Goal: Task Accomplishment & Management: Use online tool/utility

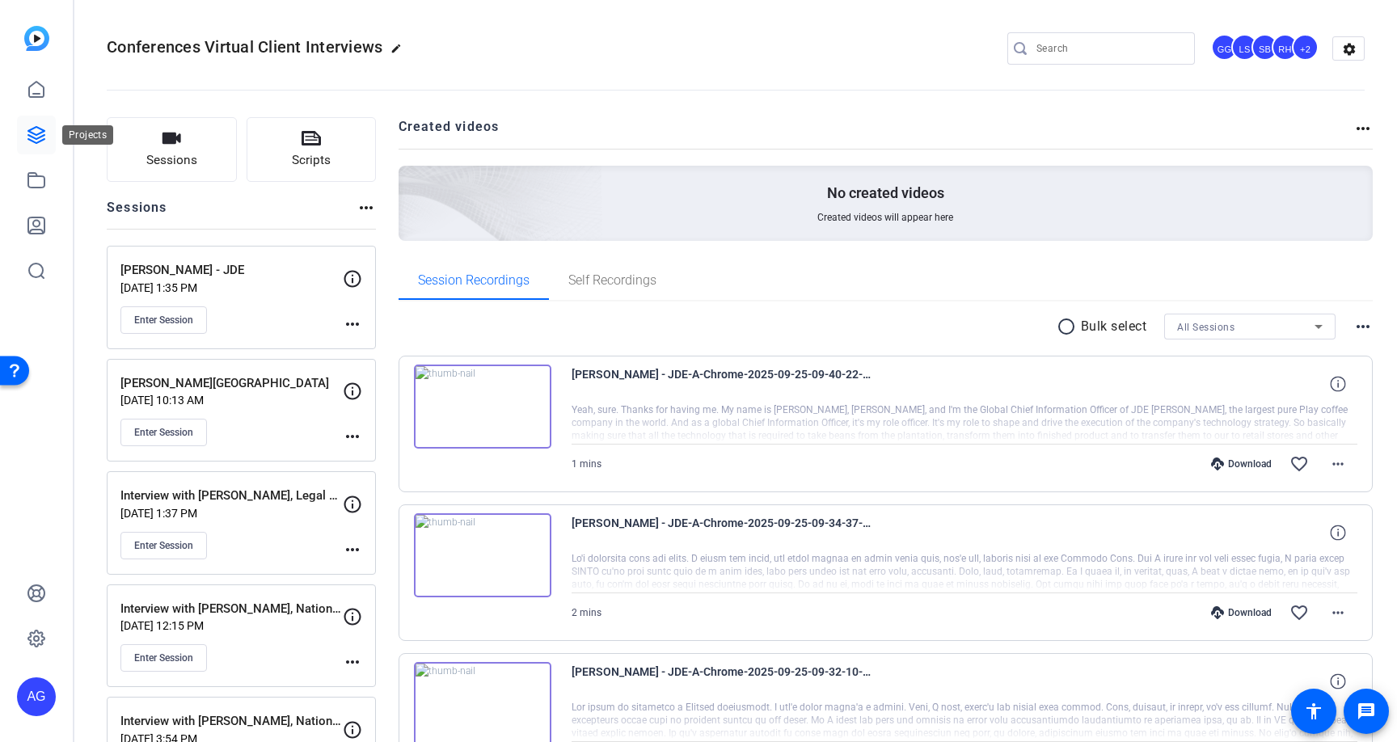
click at [43, 127] on icon at bounding box center [36, 134] width 19 height 19
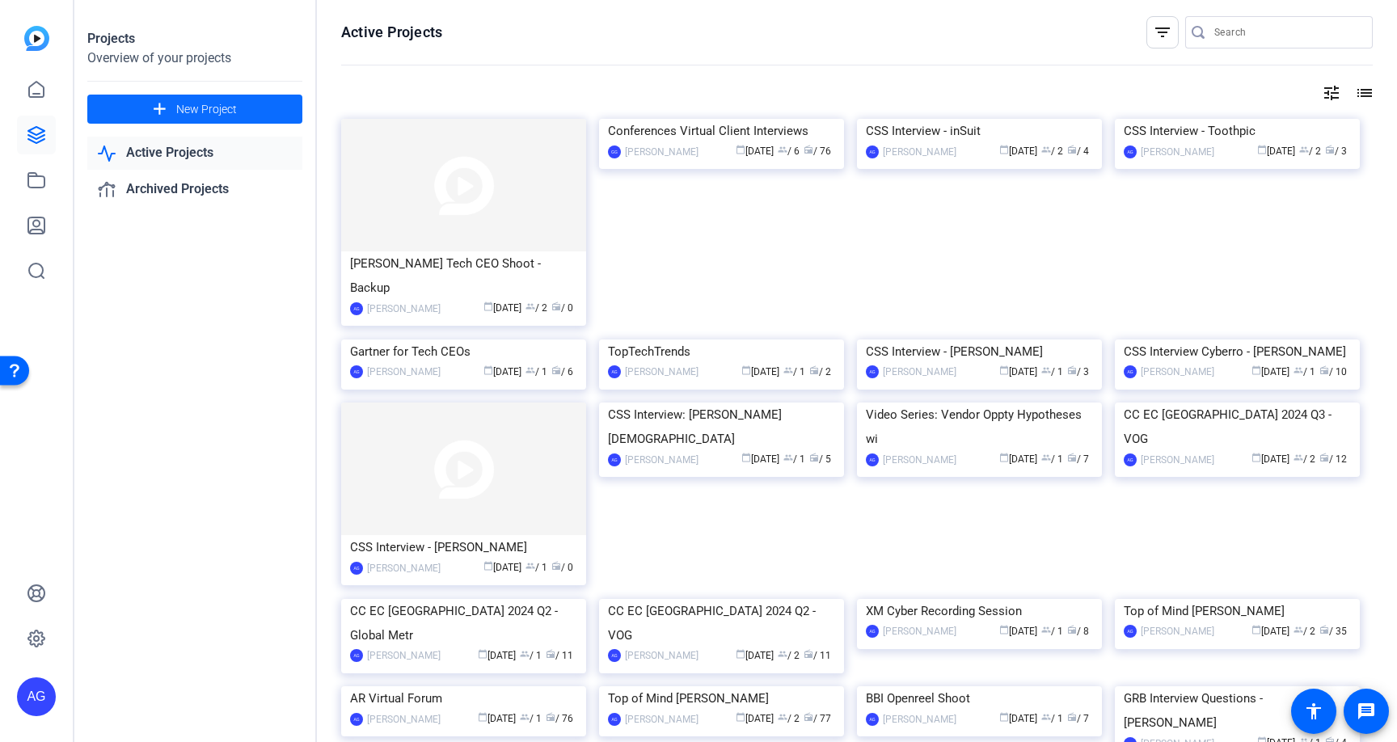
click at [151, 98] on span at bounding box center [194, 109] width 215 height 39
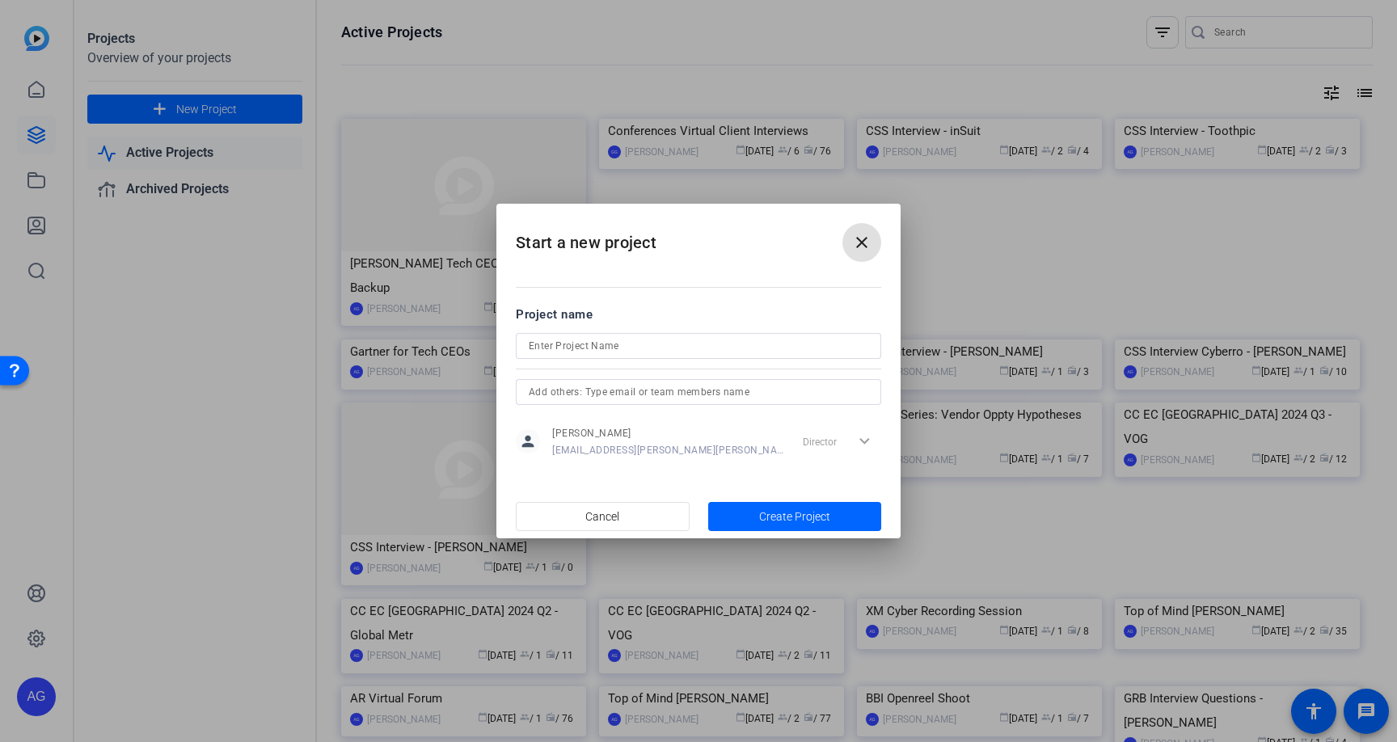
click at [675, 339] on input at bounding box center [698, 345] width 339 height 19
paste input "Helse Vest IKT"
type input "Helse Vest IKT Remote Shoot"
click at [778, 519] on span "Create Project" at bounding box center [794, 516] width 71 height 17
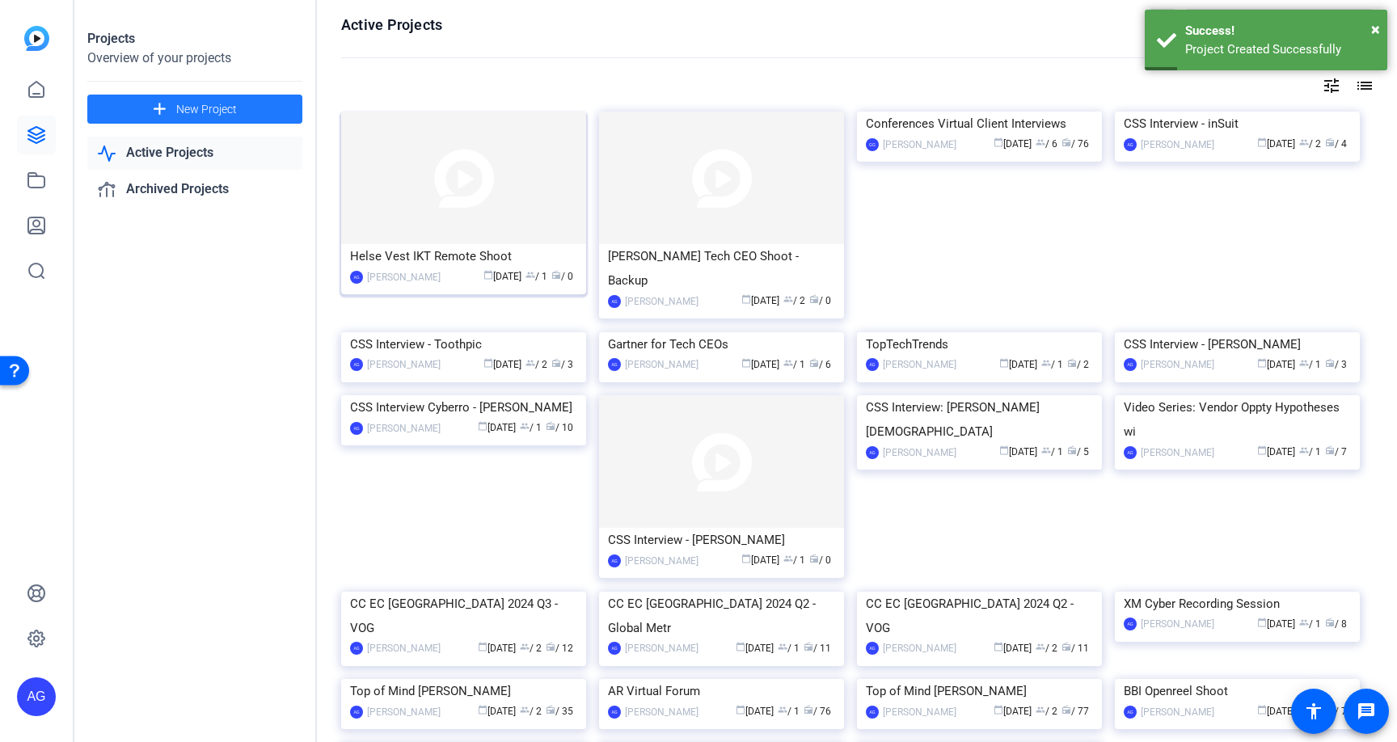
scroll to position [5, 0]
click at [452, 247] on div "Helse Vest IKT Remote Shoot" at bounding box center [463, 259] width 227 height 24
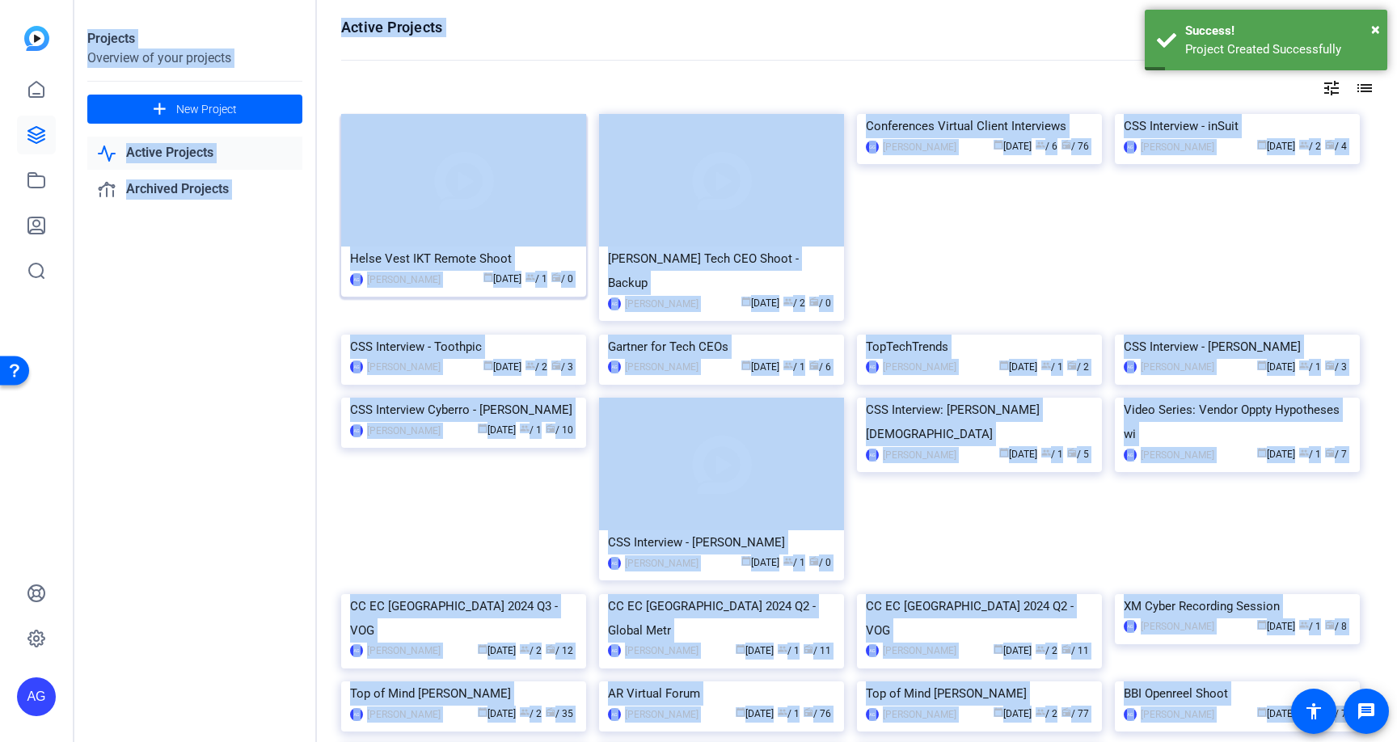
click at [452, 247] on div "Projects Overview of your projects add New Project Active Projects Archived Pro…" at bounding box center [735, 371] width 1322 height 742
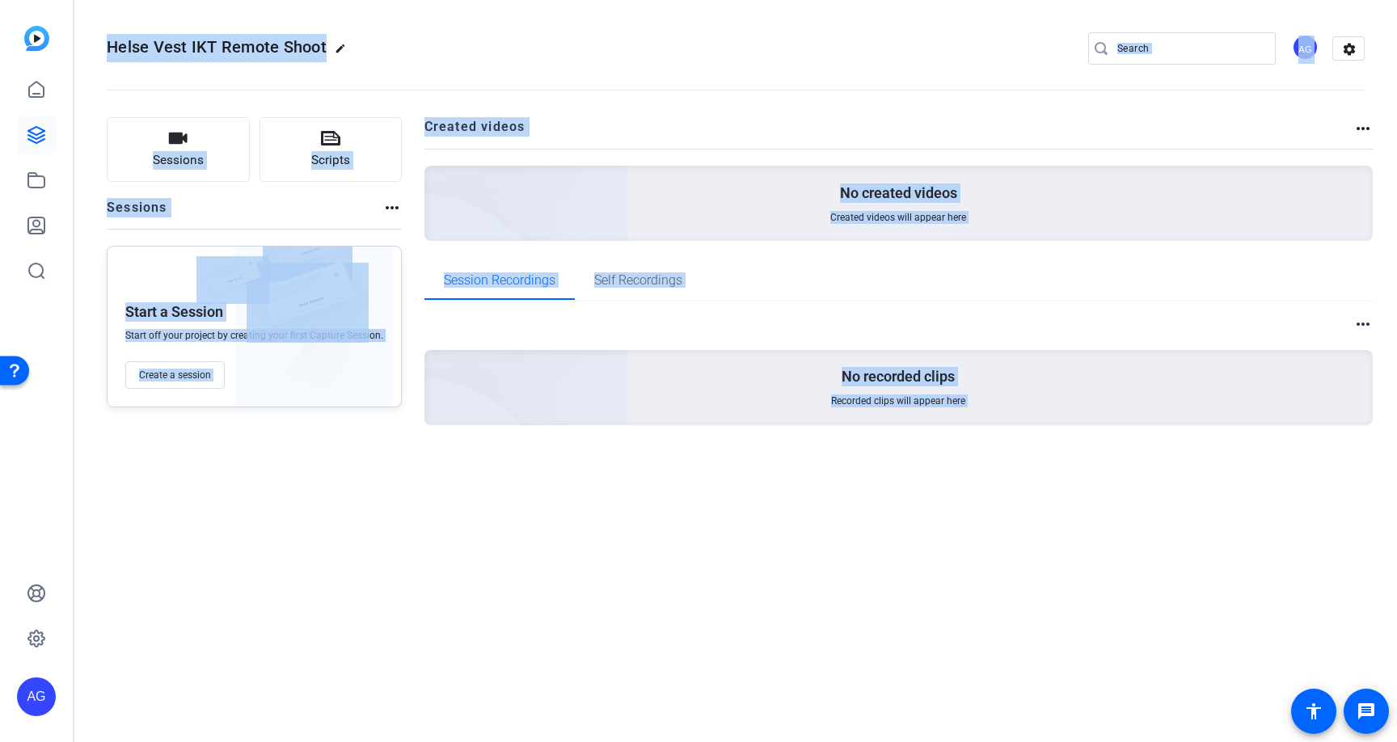
click at [580, 303] on div "more_horiz No recorded clips Recorded clips will appear here" at bounding box center [898, 388] width 949 height 175
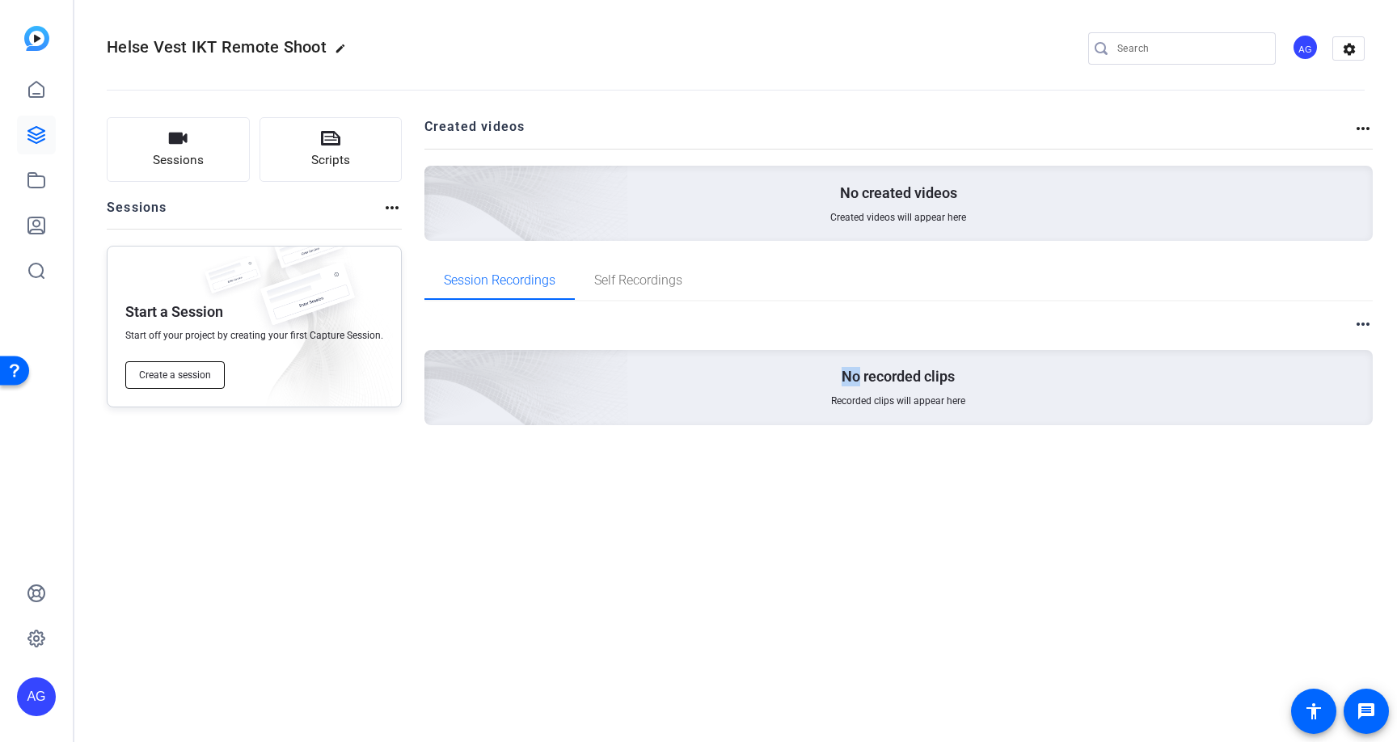
click at [197, 381] on span "Create a session" at bounding box center [175, 375] width 72 height 13
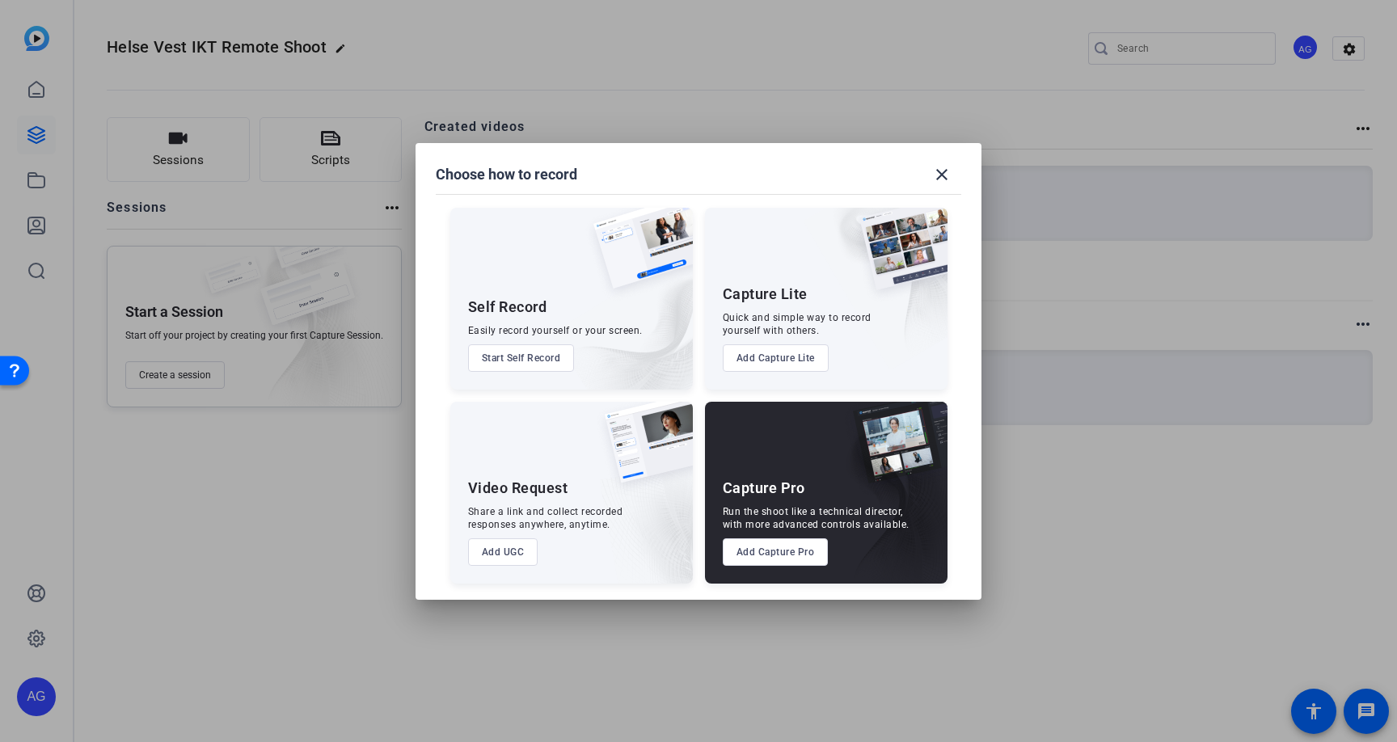
click at [803, 554] on button "Add Capture Pro" at bounding box center [776, 551] width 106 height 27
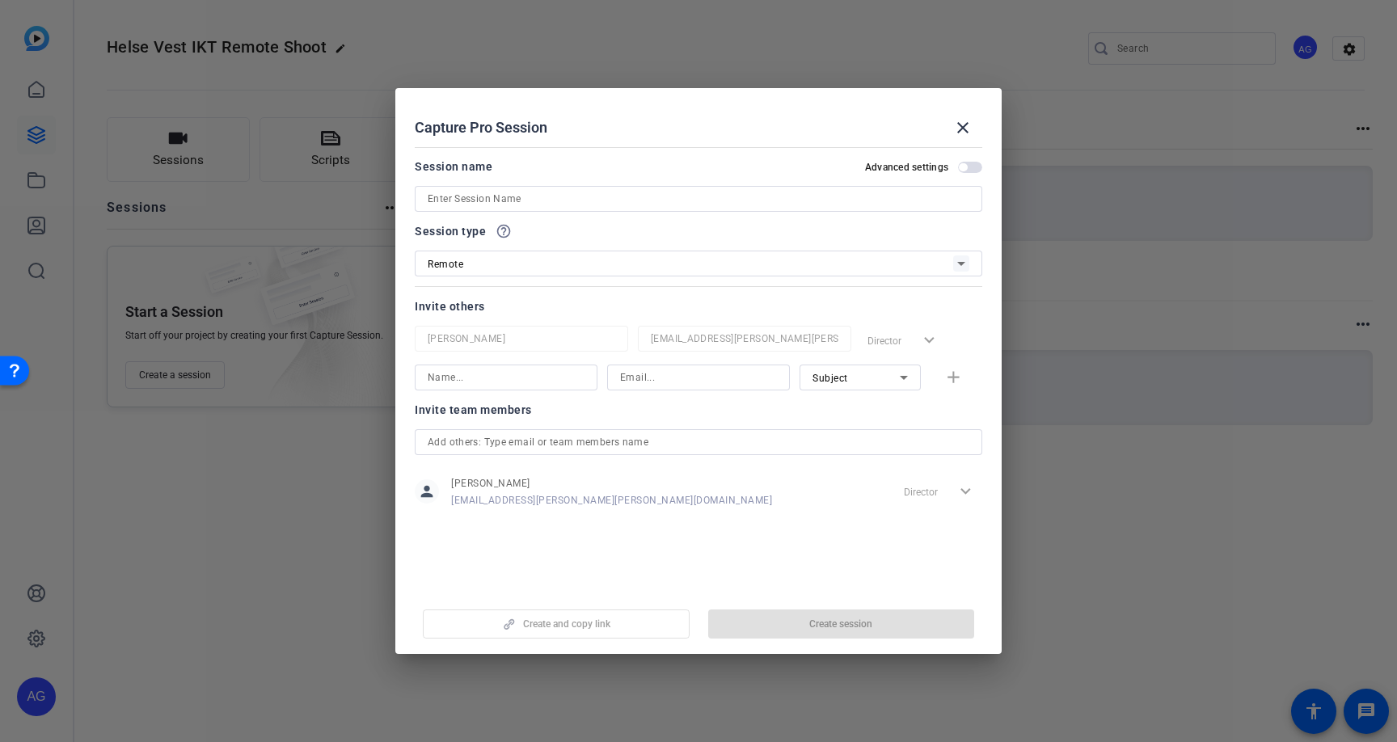
click at [550, 196] on input at bounding box center [699, 198] width 542 height 19
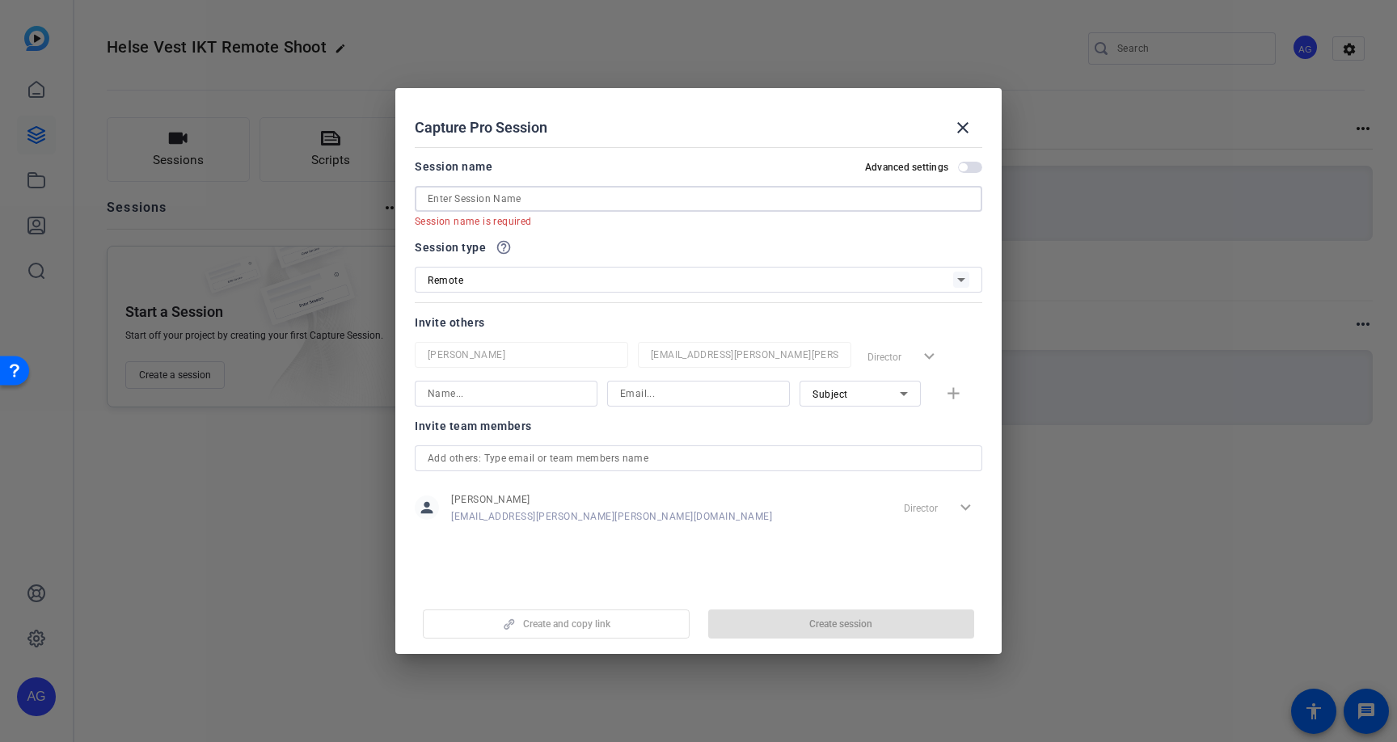
click at [539, 201] on input at bounding box center [699, 198] width 542 height 19
paste input "Knut Gjærde"
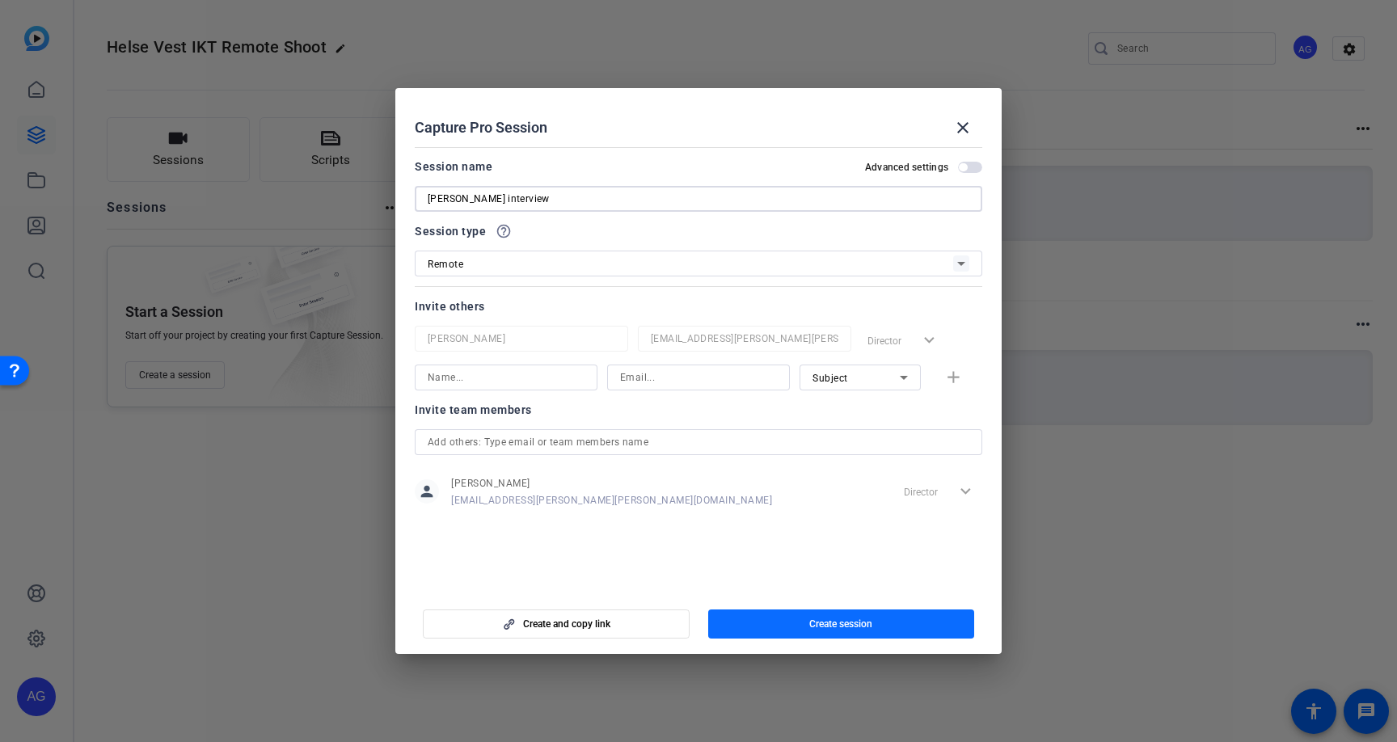
type input "[PERSON_NAME] interview"
click at [841, 618] on span "Create session" at bounding box center [840, 624] width 63 height 13
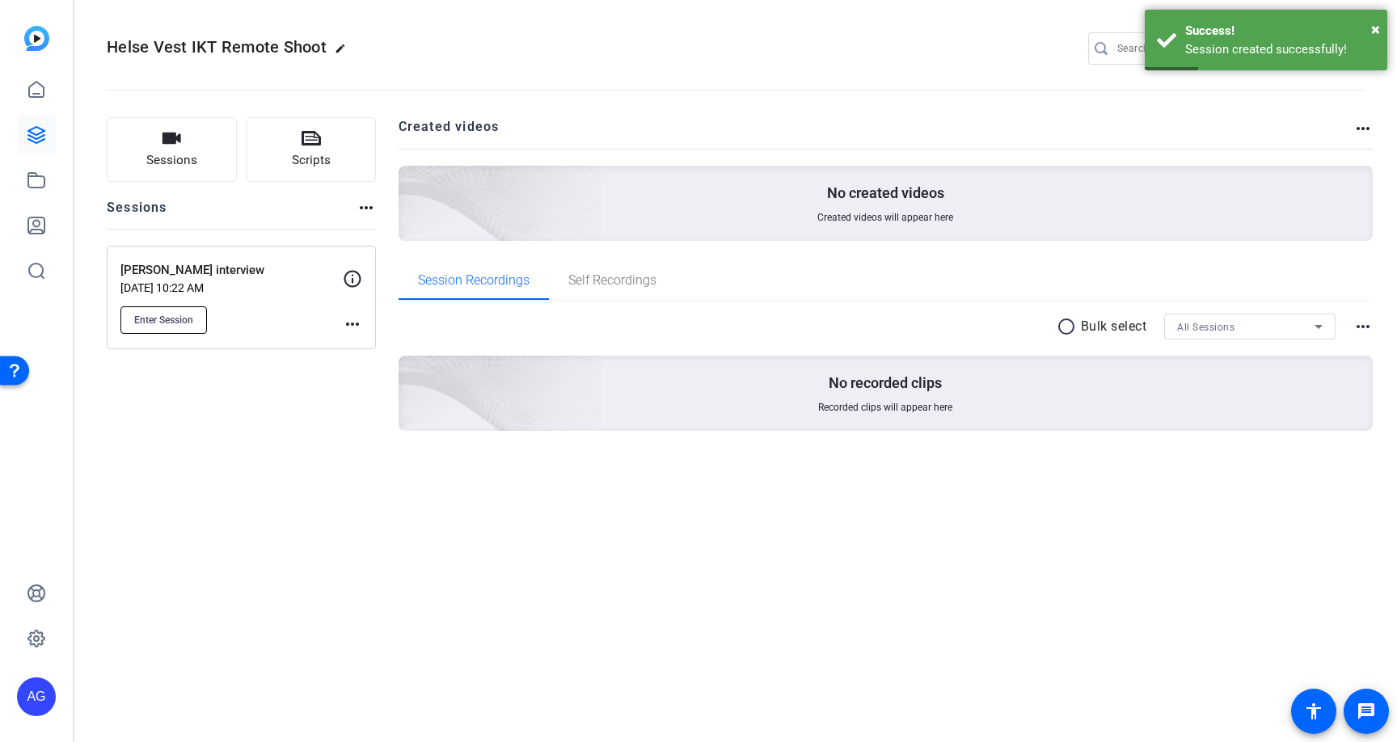
click at [207, 327] on button "Enter Session" at bounding box center [163, 319] width 86 height 27
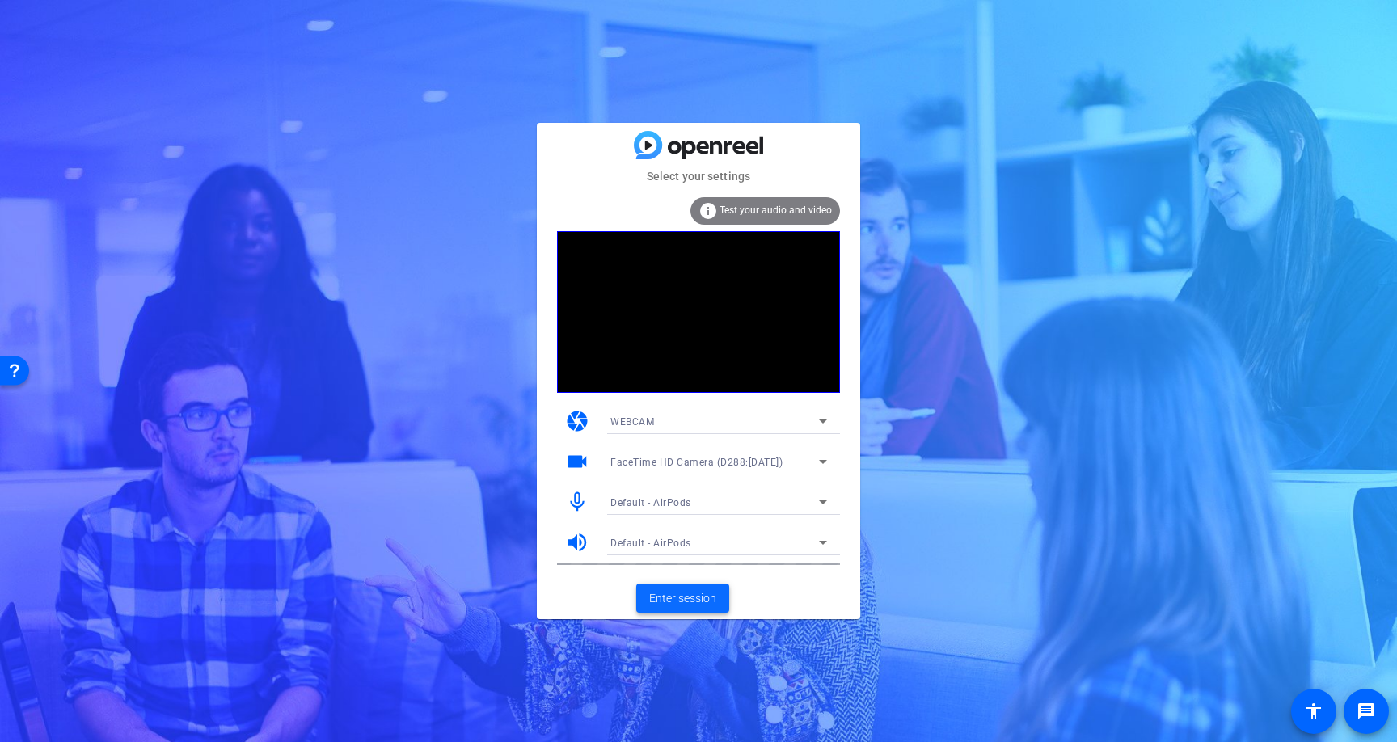
click at [700, 594] on span "Enter session" at bounding box center [682, 598] width 67 height 17
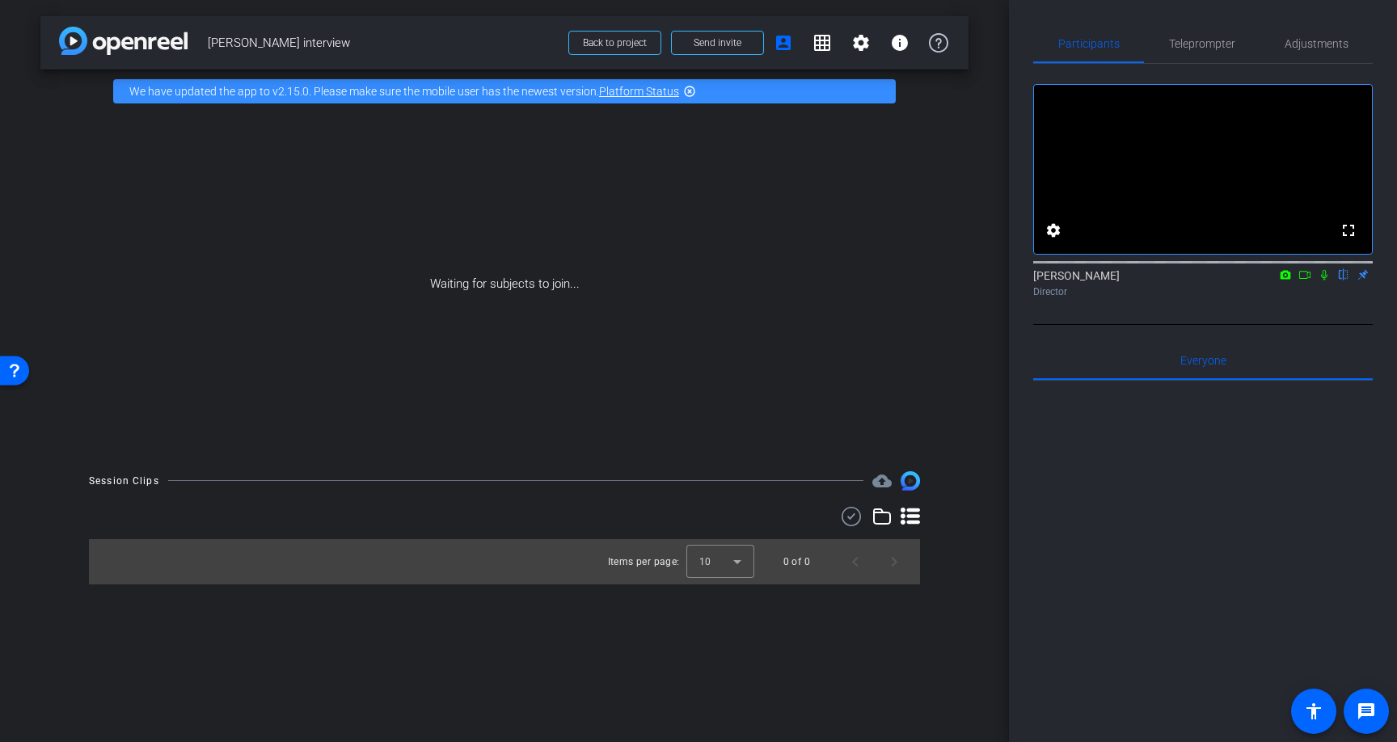
click at [1320, 280] on icon at bounding box center [1323, 274] width 13 height 11
click at [1305, 280] on icon at bounding box center [1304, 274] width 13 height 11
click at [727, 48] on span "Send invite" at bounding box center [717, 42] width 48 height 13
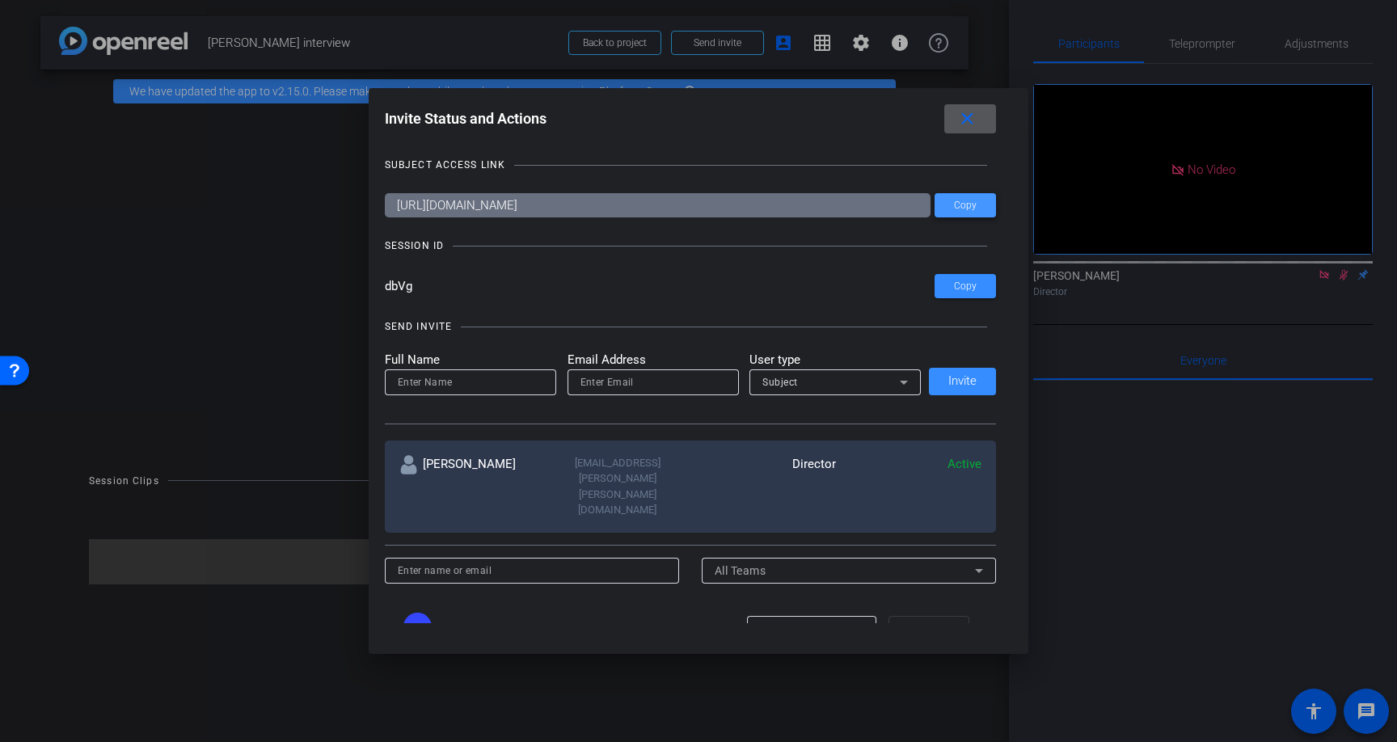
click at [969, 207] on span "Copy" at bounding box center [965, 206] width 23 height 12
click at [972, 287] on span "Copy" at bounding box center [965, 286] width 23 height 12
